Goal: Check status: Check status

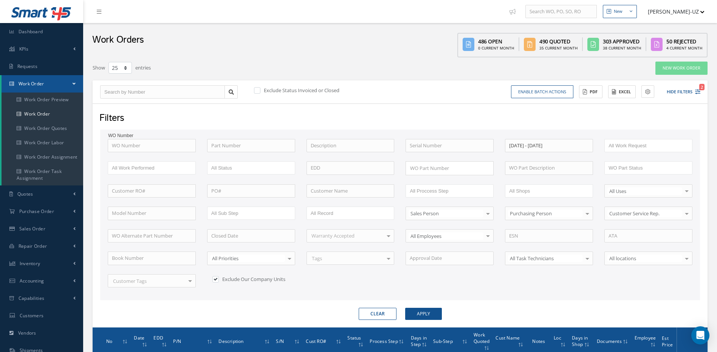
select select "25"
click at [375, 311] on button "Clear" at bounding box center [377, 314] width 38 height 12
checkbox input "true"
checkbox input "false"
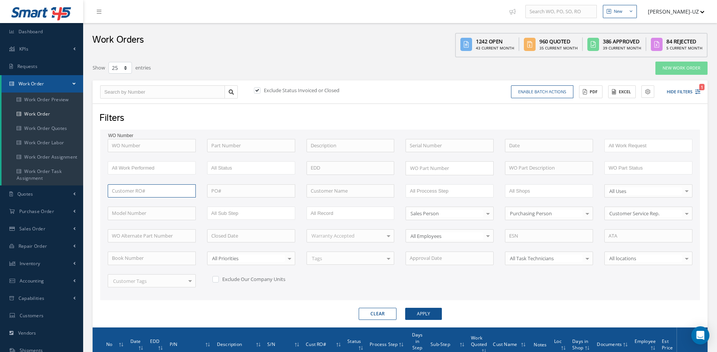
click at [143, 191] on input "text" at bounding box center [152, 191] width 88 height 14
paste input "T49078"
type input "T49078"
click at [405, 308] on button "Apply" at bounding box center [423, 314] width 37 height 12
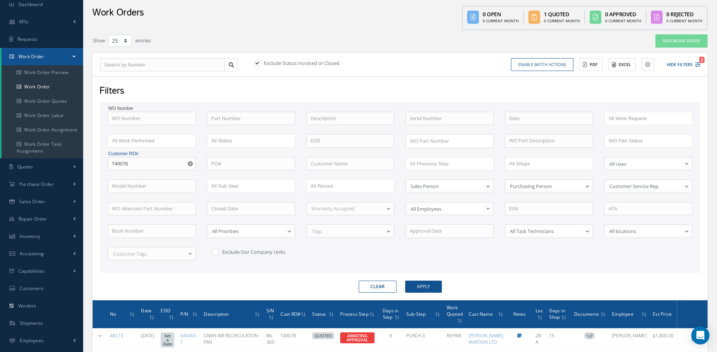
scroll to position [76, 0]
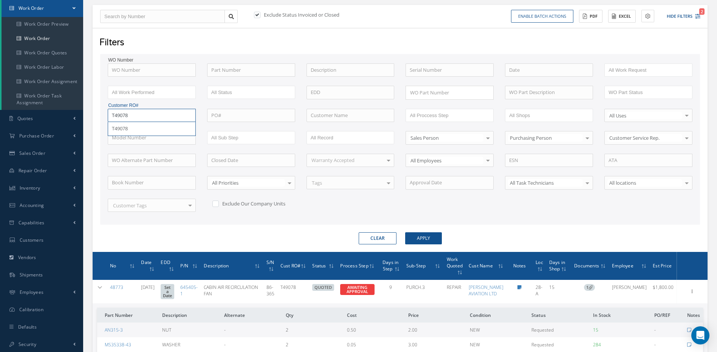
drag, startPoint x: 133, startPoint y: 116, endPoint x: 91, endPoint y: 111, distance: 43.1
click at [91, 111] on div "Show 10 25 50 100 entries New Work Order Exclude Status Invoiced or Closed Enab…" at bounding box center [400, 259] width 626 height 547
paste input "T49077"
click at [125, 128] on span "T49078" at bounding box center [120, 128] width 16 height 7
click at [147, 115] on input "T49078" at bounding box center [152, 116] width 88 height 14
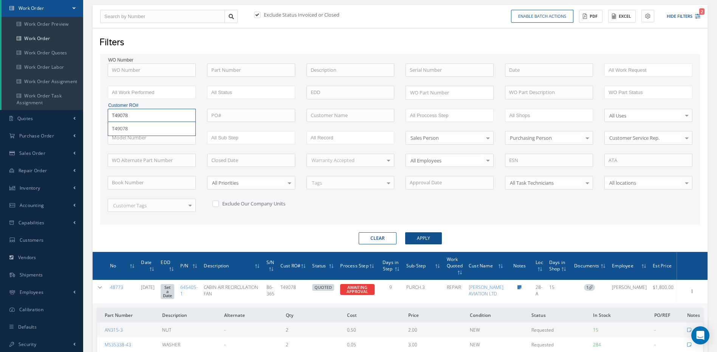
click at [405, 232] on button "Apply" at bounding box center [423, 238] width 37 height 12
click at [429, 235] on button "Apply" at bounding box center [423, 238] width 37 height 12
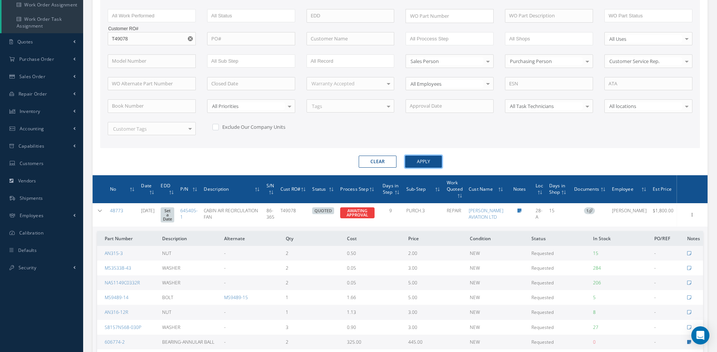
scroll to position [113, 0]
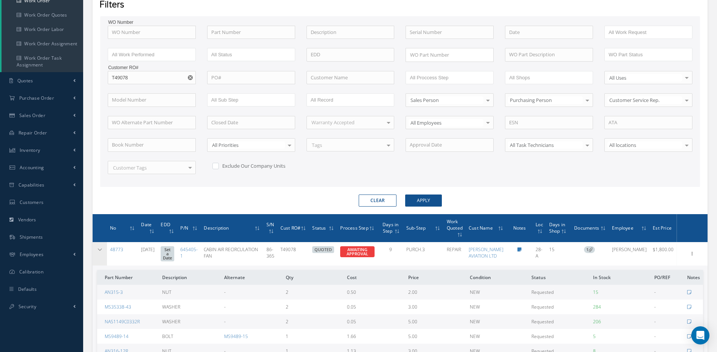
click at [100, 249] on icon at bounding box center [99, 249] width 5 height 5
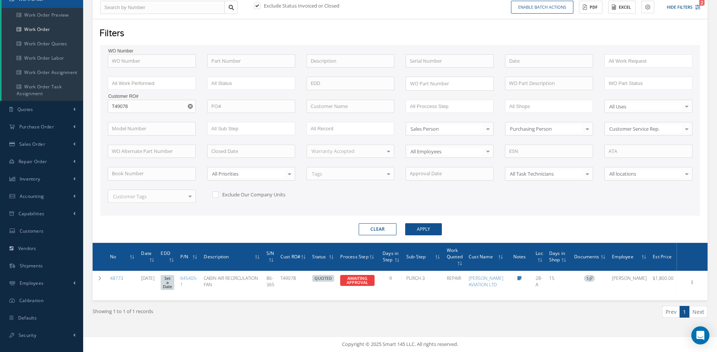
scroll to position [96, 0]
click at [136, 100] on input "T49078" at bounding box center [152, 107] width 88 height 14
click at [405, 223] on button "Apply" at bounding box center [423, 229] width 37 height 12
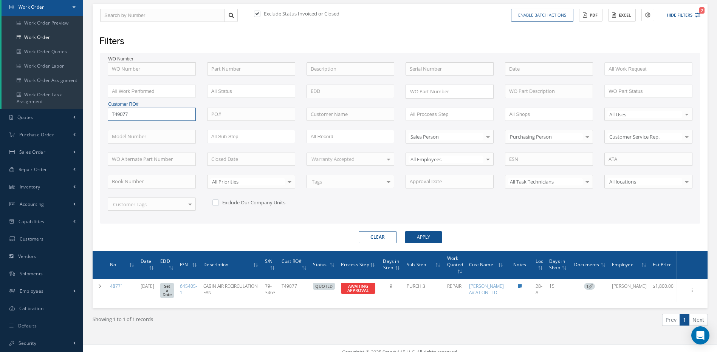
scroll to position [96, 0]
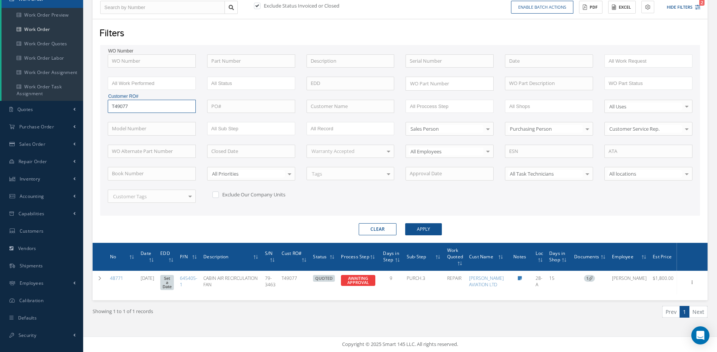
click at [133, 100] on input "T49077" at bounding box center [152, 107] width 88 height 14
type input "T48832"
click at [405, 223] on button "Apply" at bounding box center [423, 229] width 37 height 12
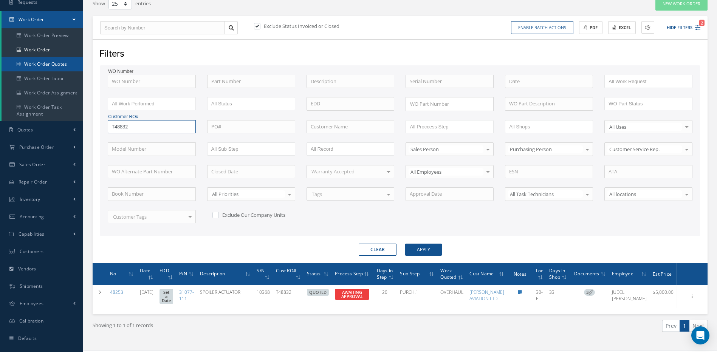
scroll to position [51, 0]
